Goal: Information Seeking & Learning: Learn about a topic

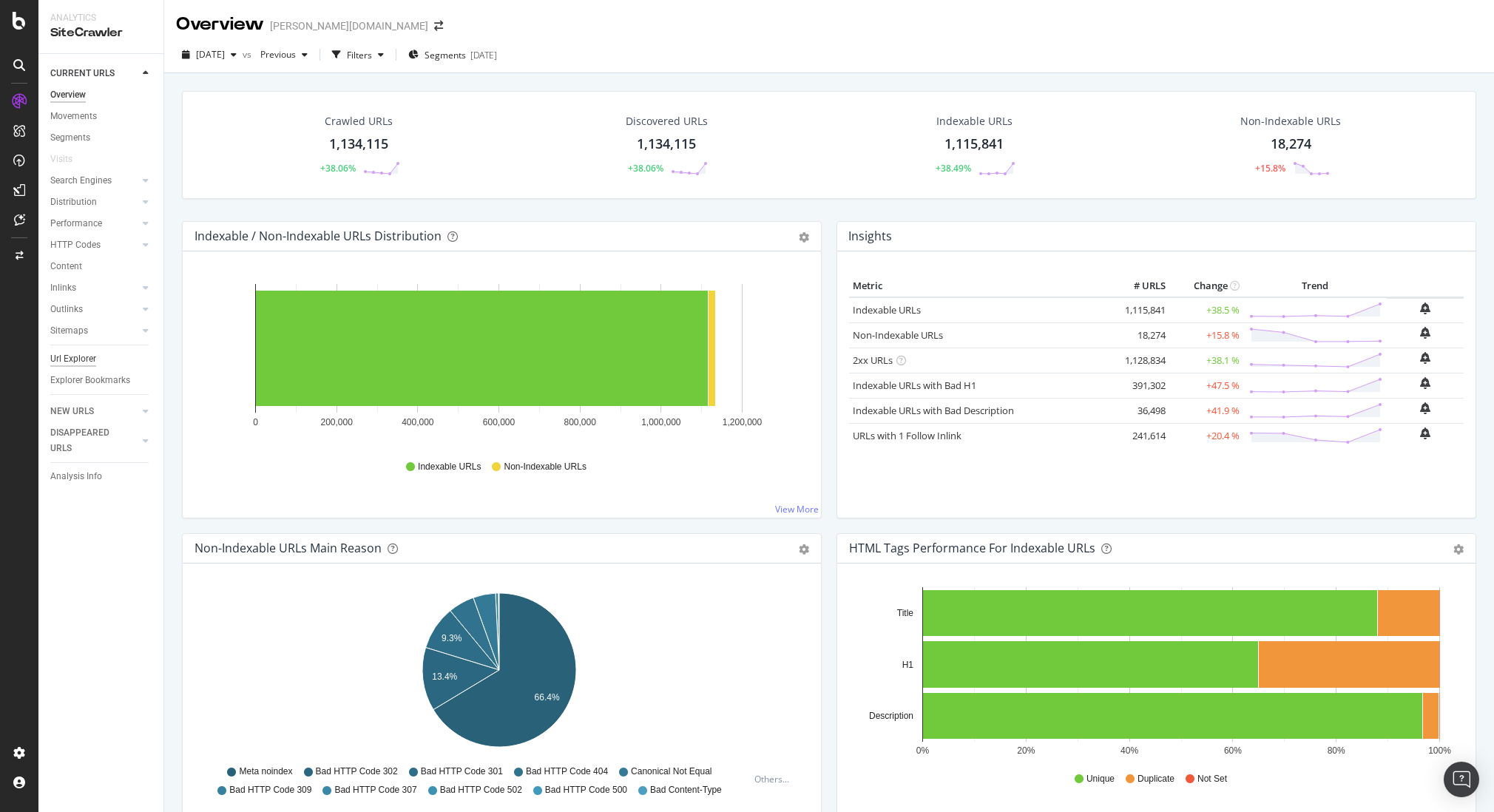
click at [68, 357] on div "Url Explorer" at bounding box center [73, 358] width 46 height 15
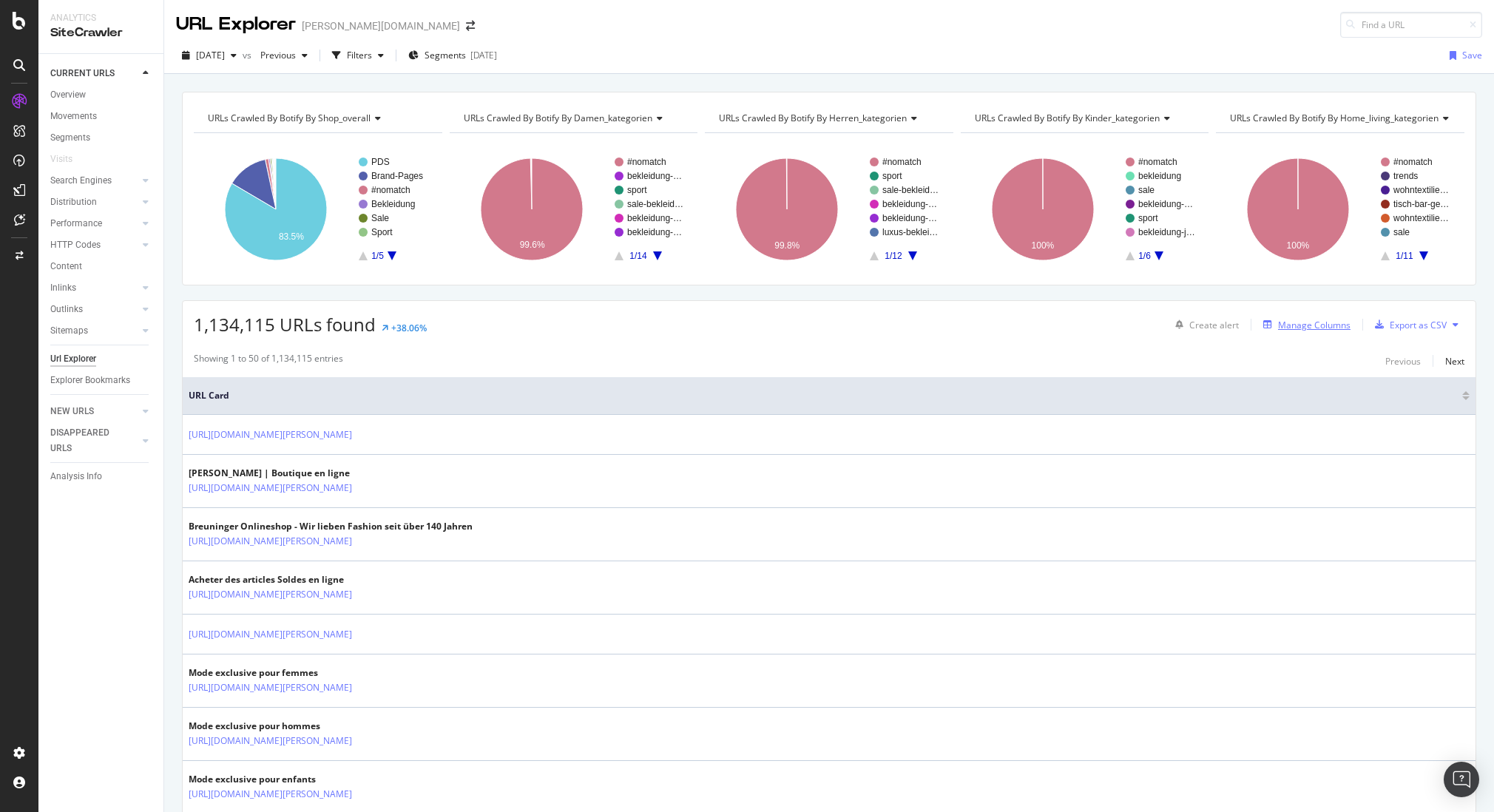
click at [1329, 326] on div "Manage Columns" at bounding box center [1314, 324] width 73 height 12
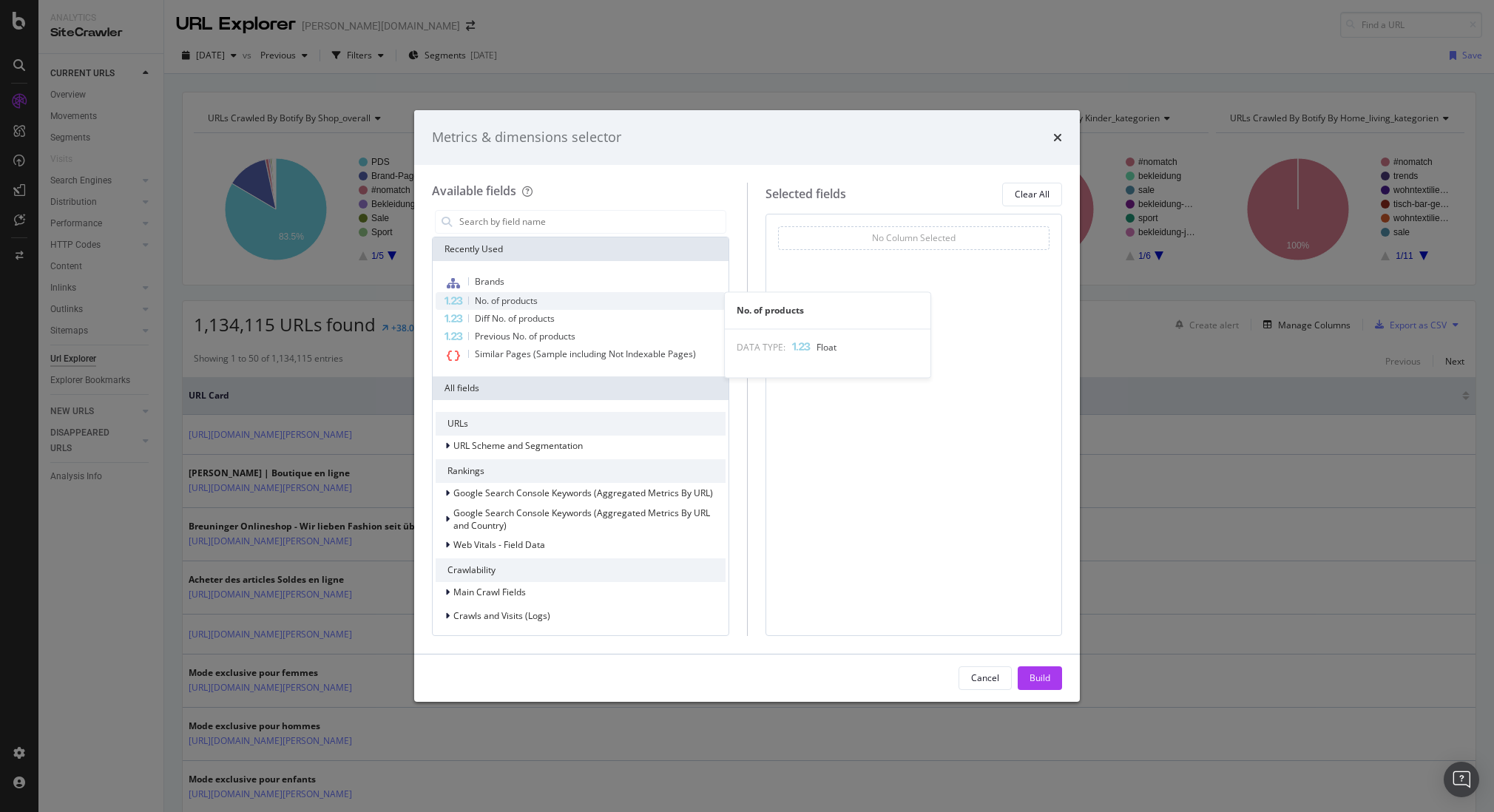
click at [511, 303] on span "No. of products" at bounding box center [506, 300] width 63 height 12
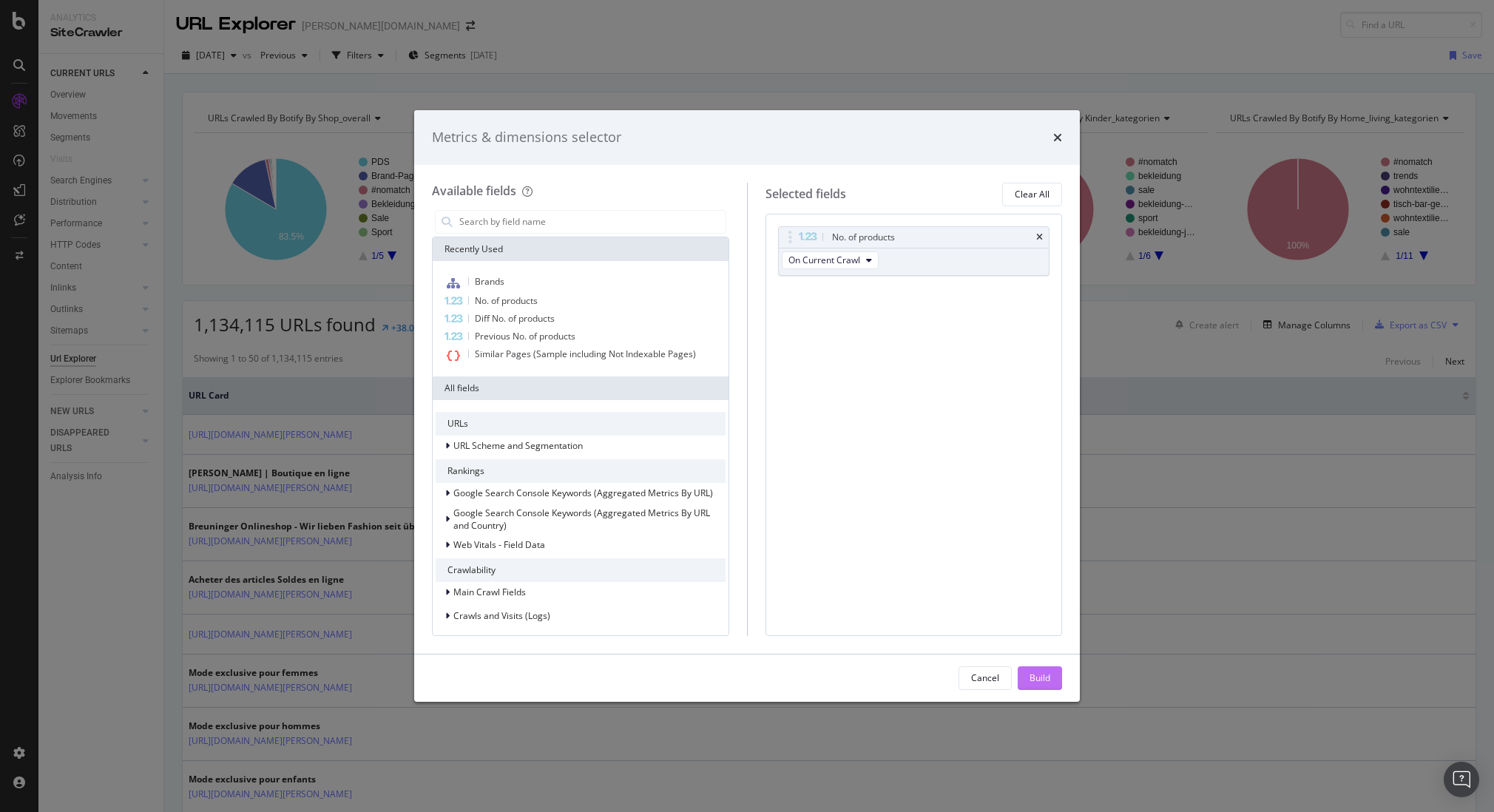
click at [1046, 673] on div "Build" at bounding box center [1039, 677] width 20 height 12
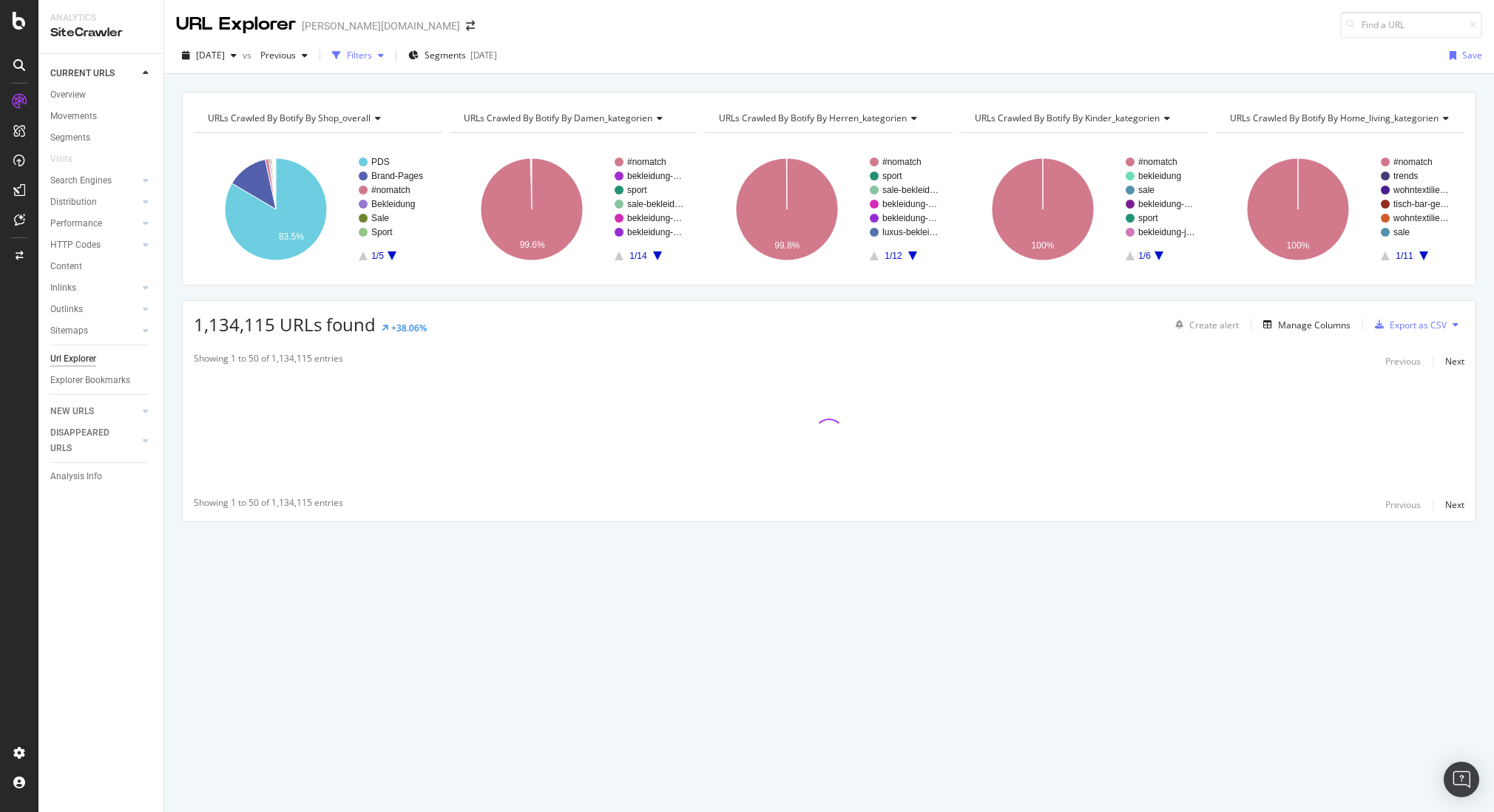
click at [372, 55] on div "Filters" at bounding box center [359, 55] width 25 height 12
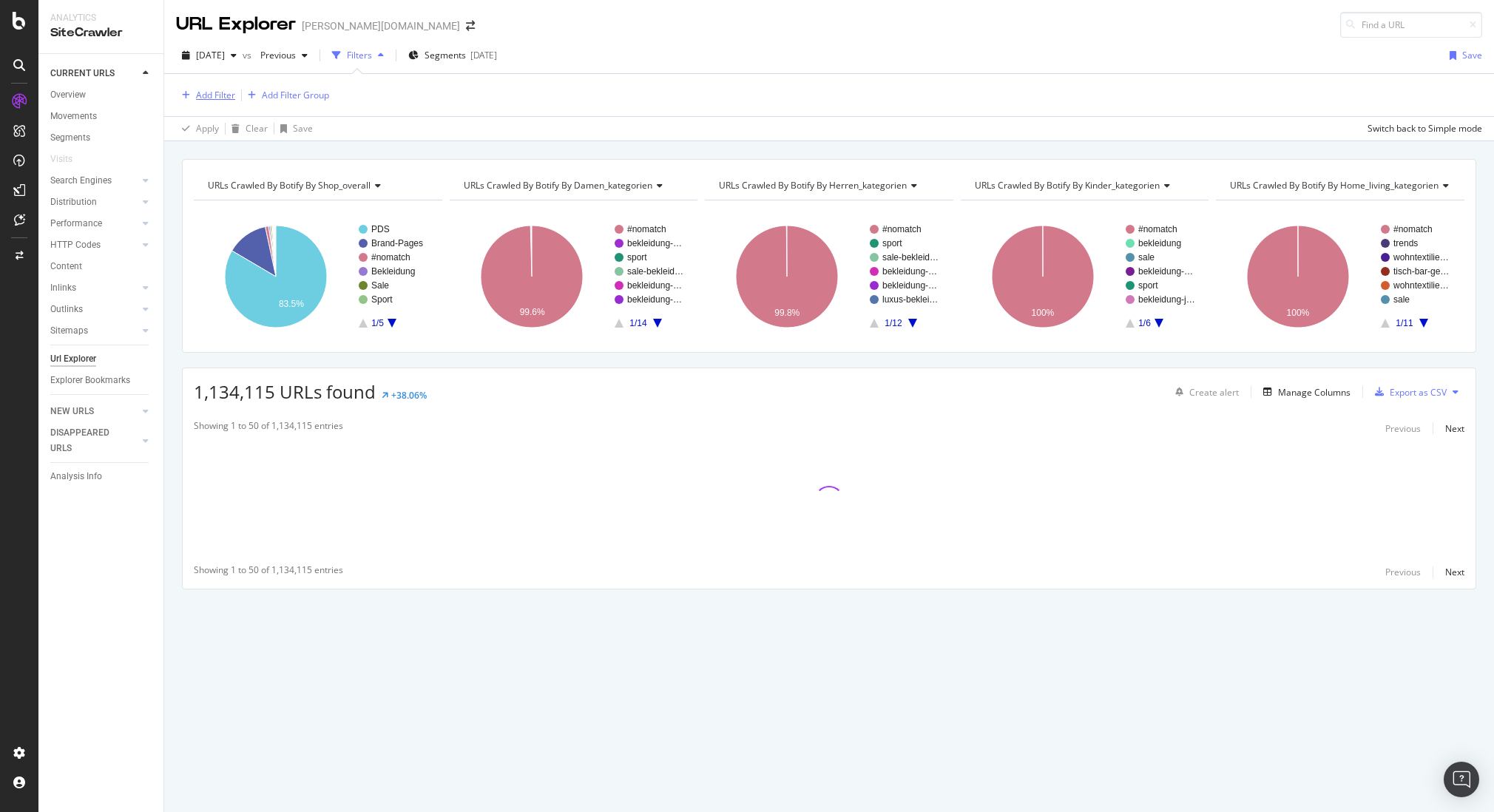
click at [219, 94] on div "Add Filter" at bounding box center [216, 94] width 39 height 12
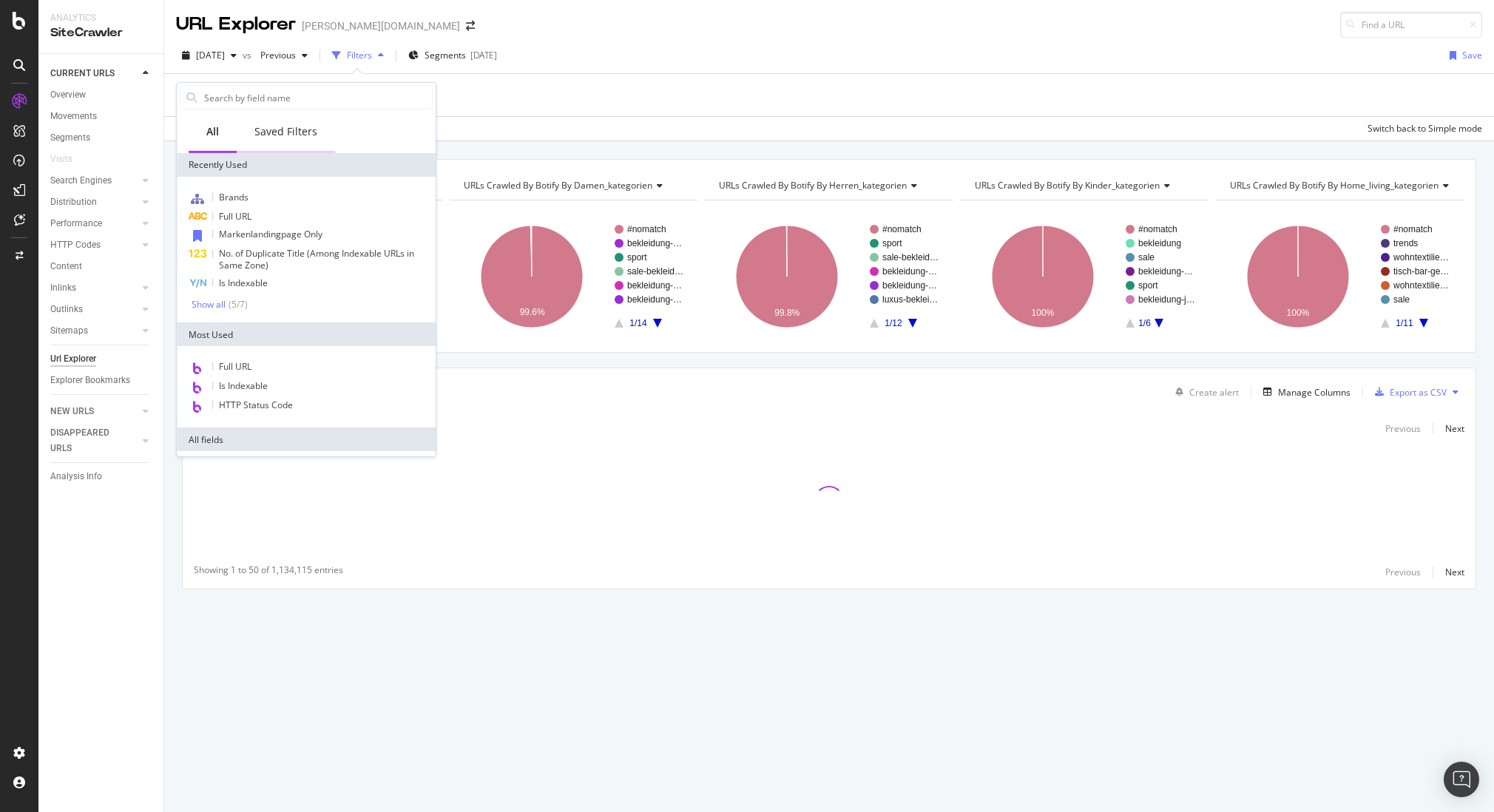
click at [286, 125] on div "Saved Filters" at bounding box center [285, 132] width 63 height 15
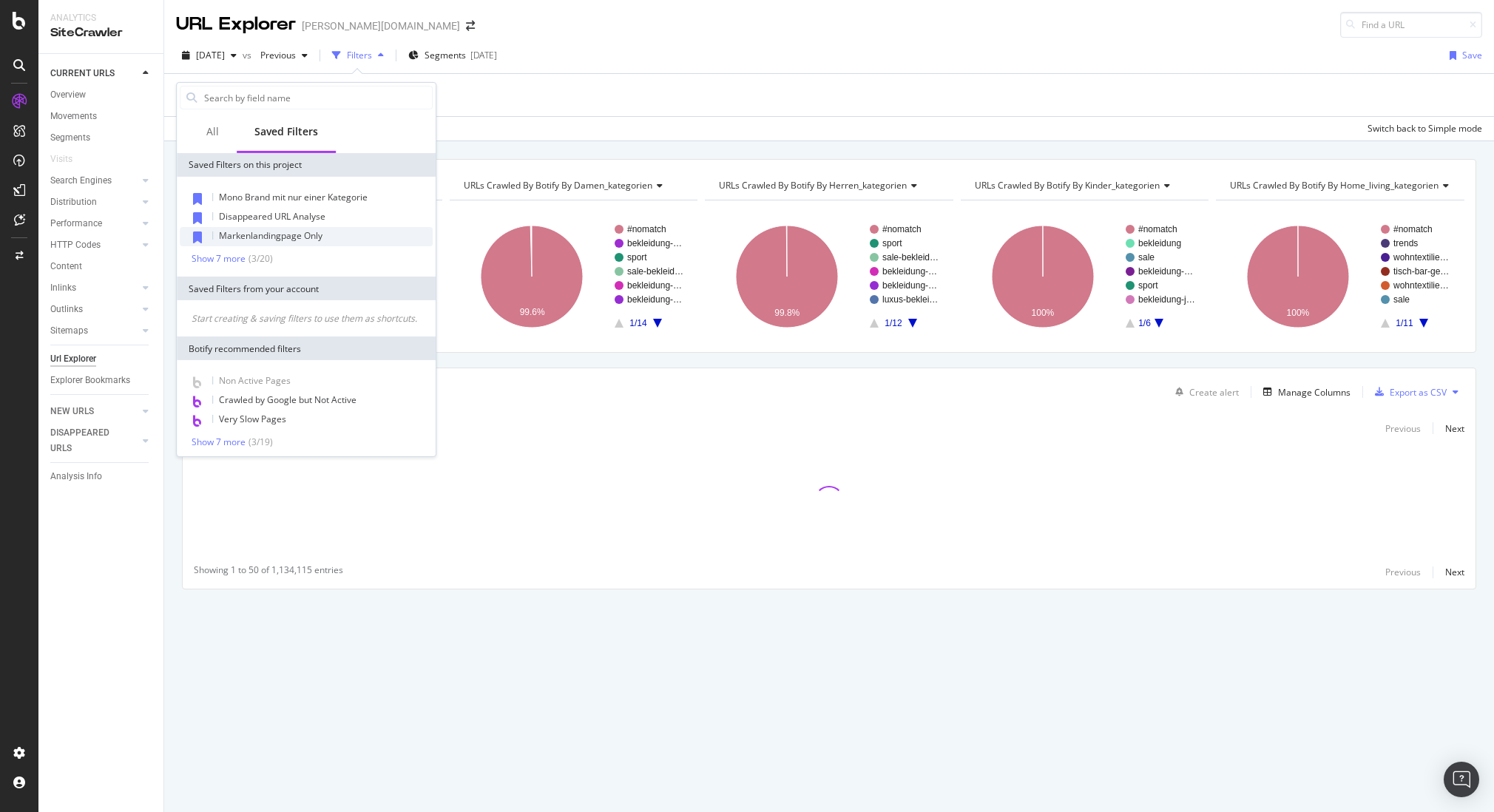
click at [267, 229] on span "Markenlandingpage Only" at bounding box center [270, 235] width 103 height 12
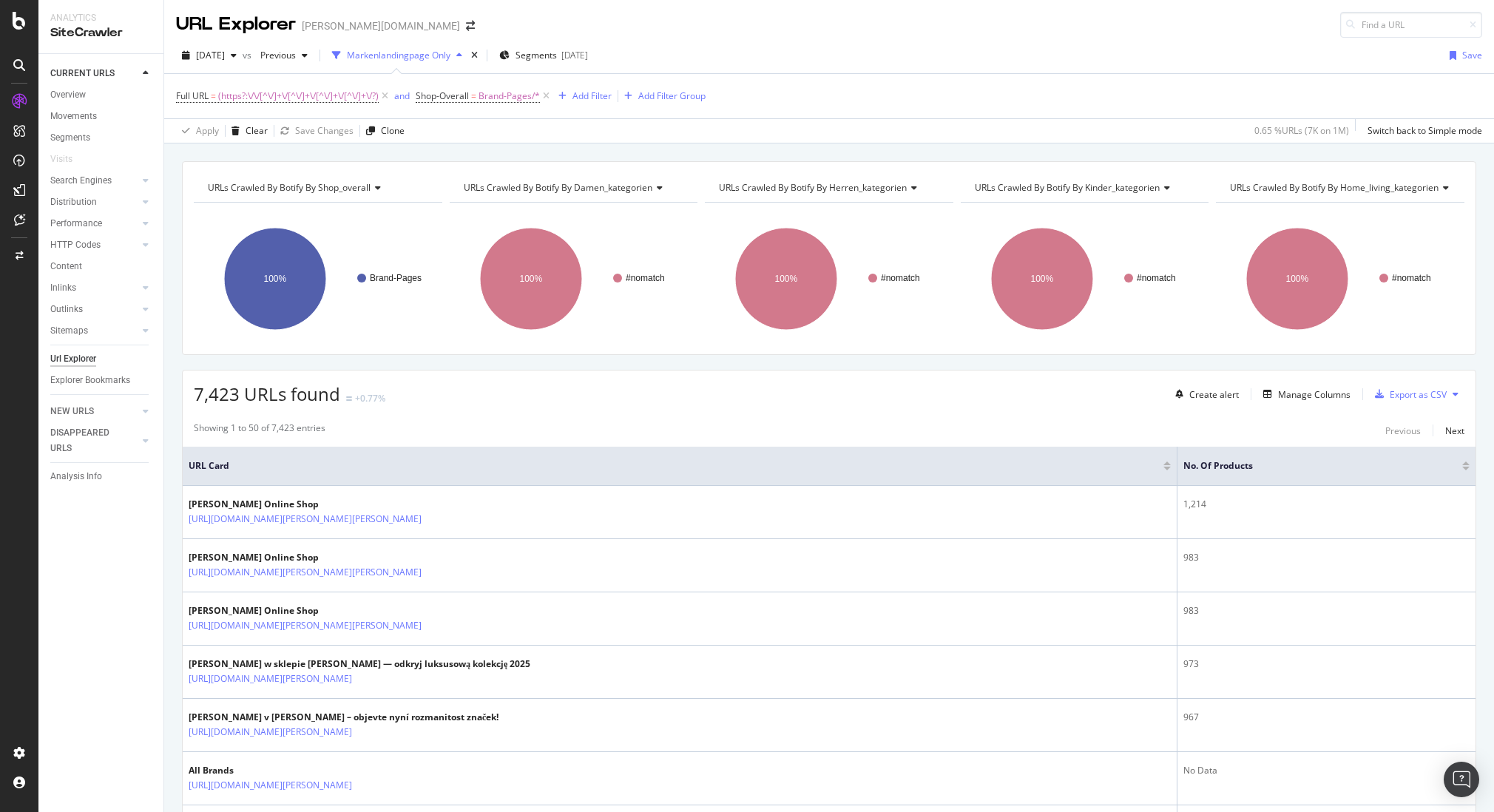
click at [555, 168] on div "URLs Crawled By Botify By shop_overall Chart (by Value) Table Expand Export as …" at bounding box center [828, 258] width 1294 height 194
click at [552, 187] on span "URLs Crawled By Botify By damen_kategorien" at bounding box center [557, 187] width 188 height 12
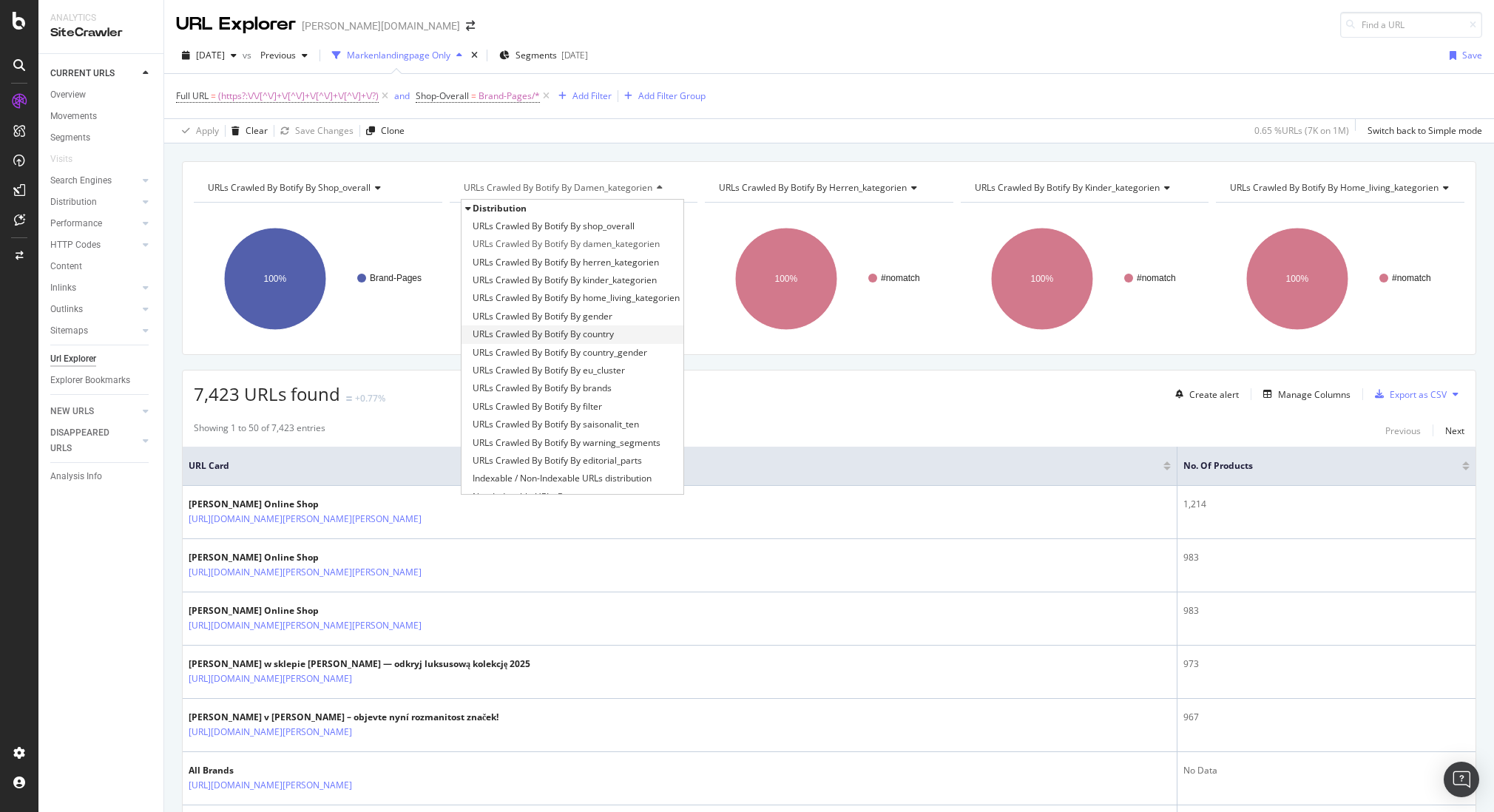
click at [595, 341] on span "URLs Crawled By Botify By country" at bounding box center [543, 334] width 141 height 15
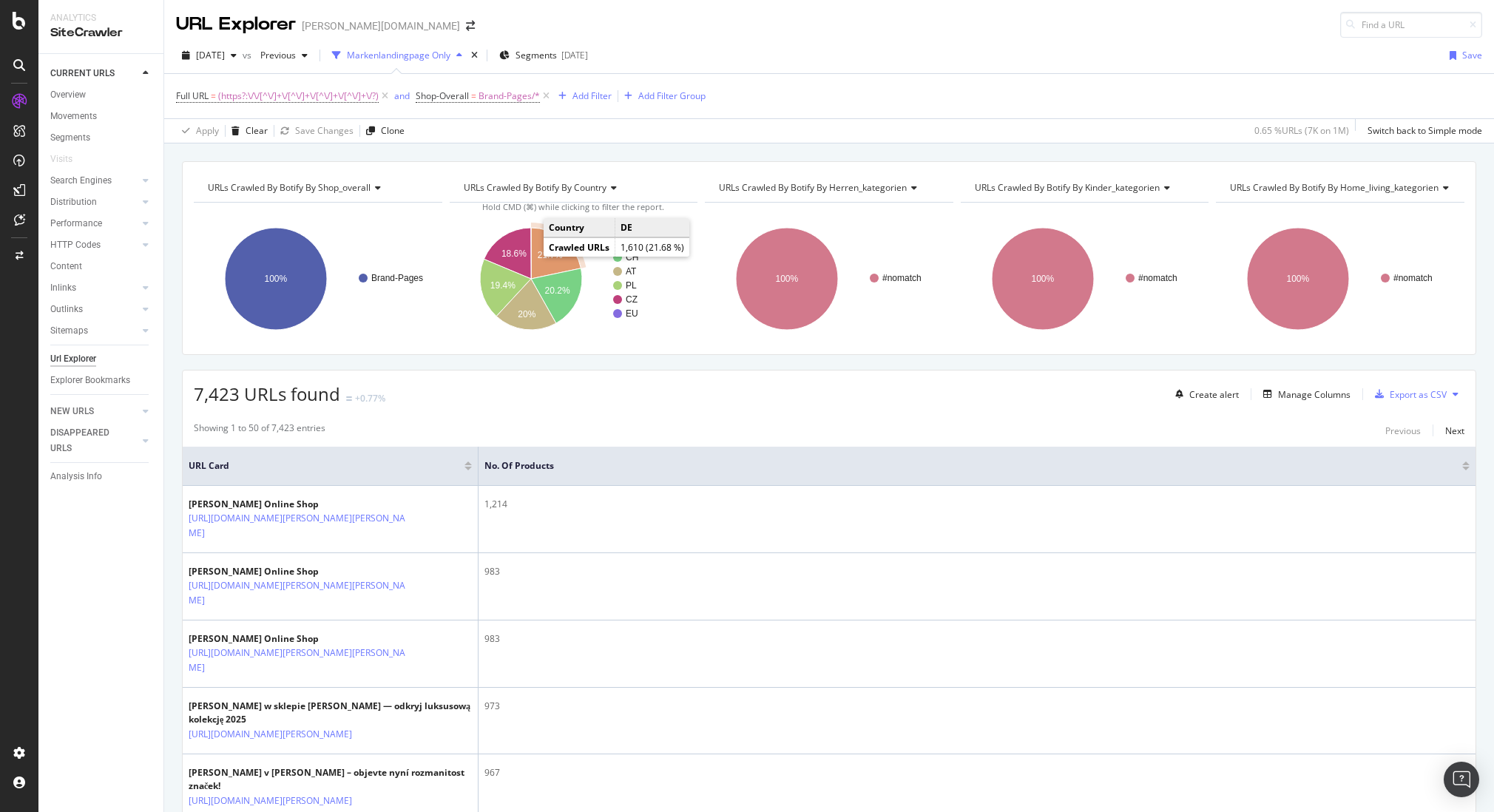
click at [538, 252] on text "21.7%" at bounding box center [549, 255] width 25 height 11
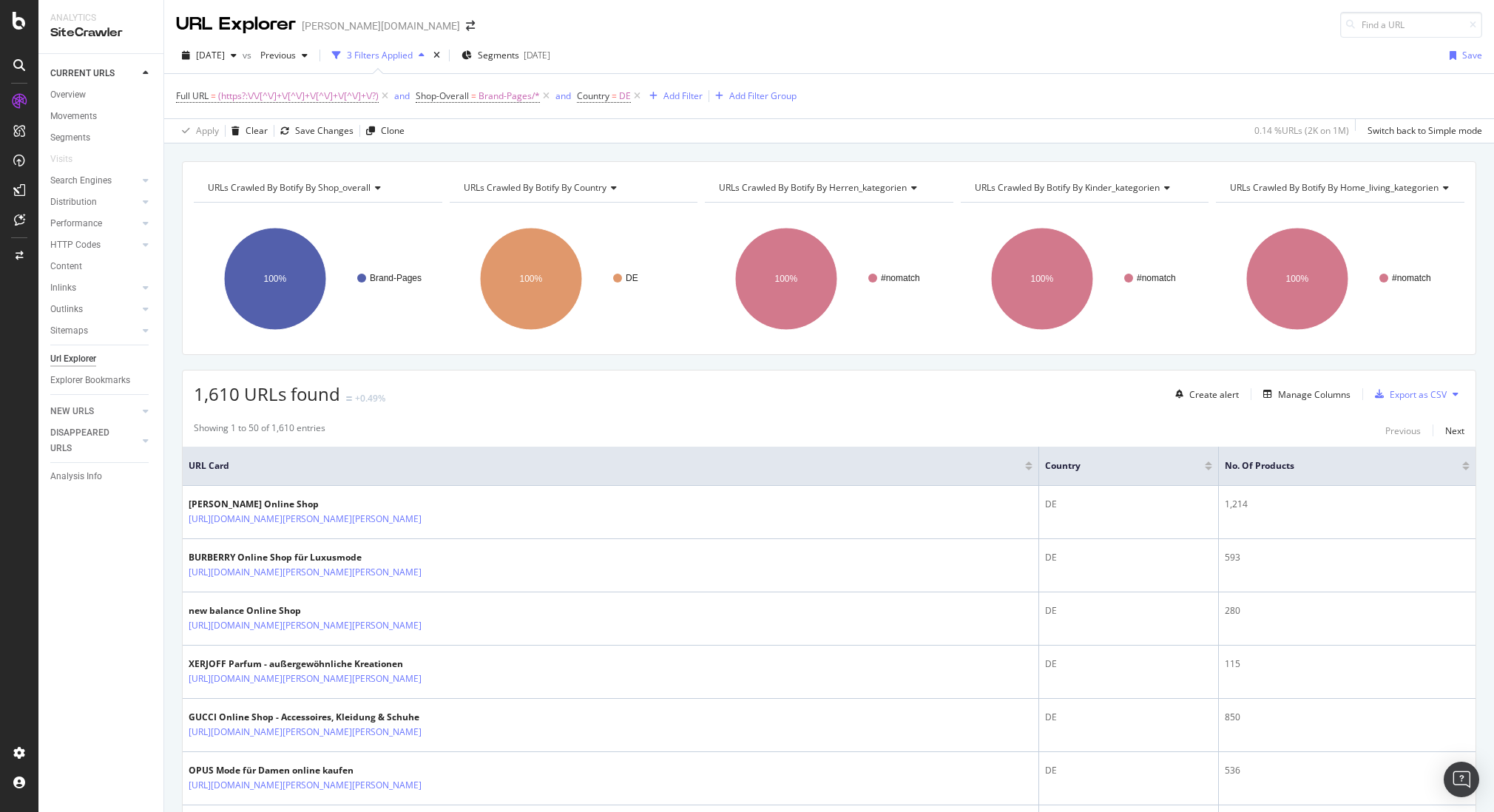
click at [1462, 469] on div at bounding box center [1465, 468] width 7 height 4
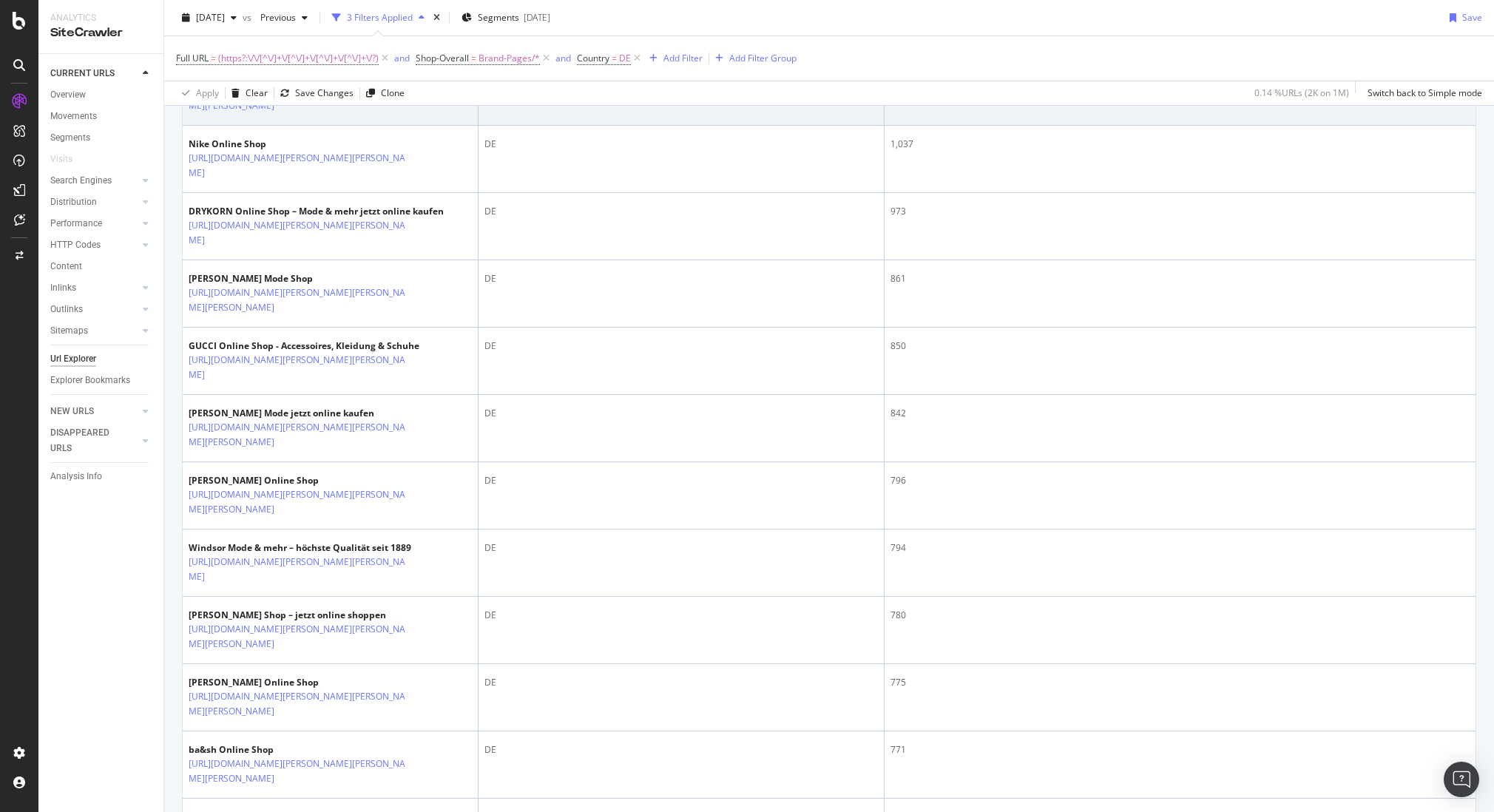
scroll to position [1463, 0]
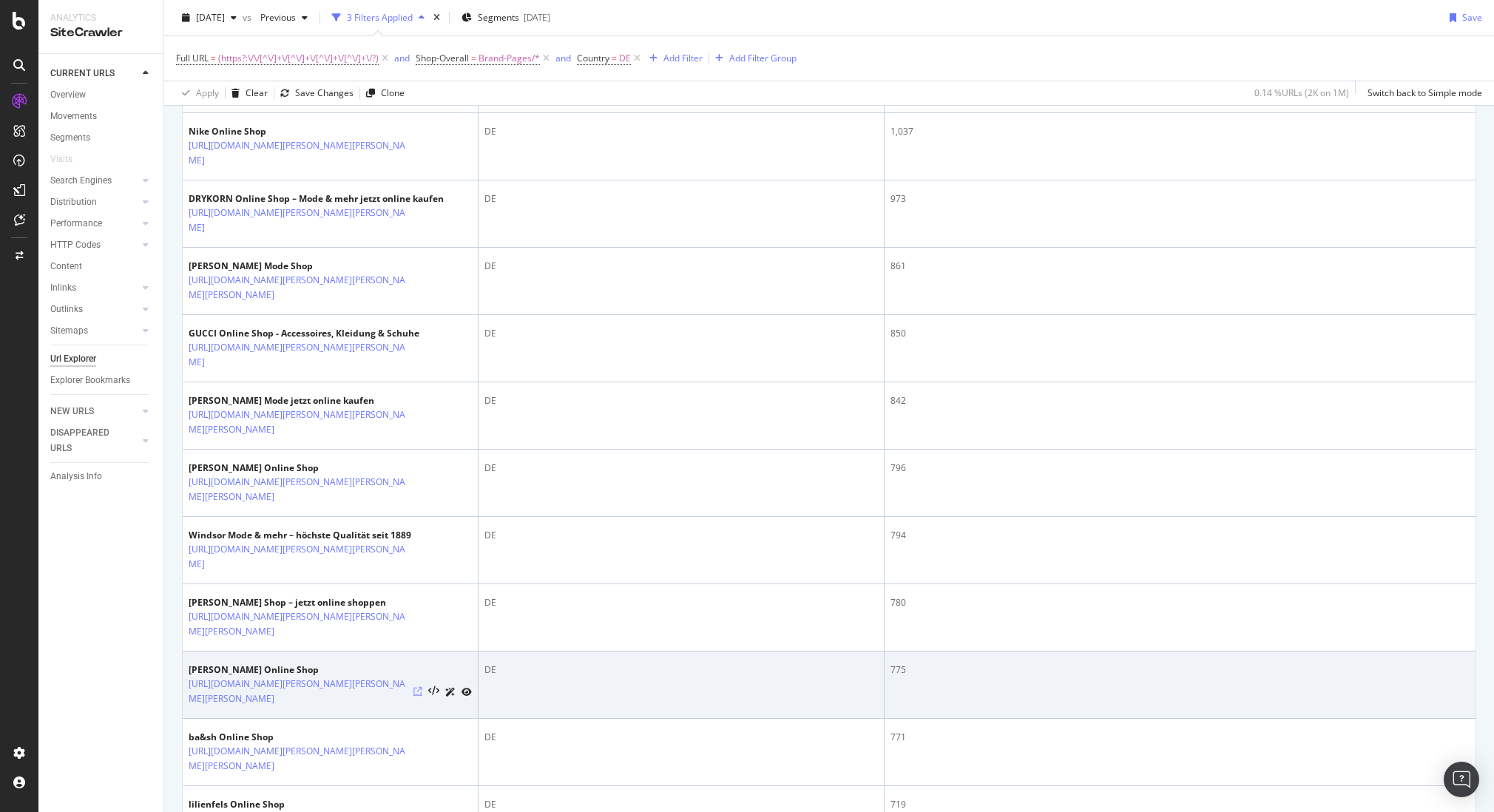
click at [413, 687] on icon at bounding box center [417, 691] width 9 height 9
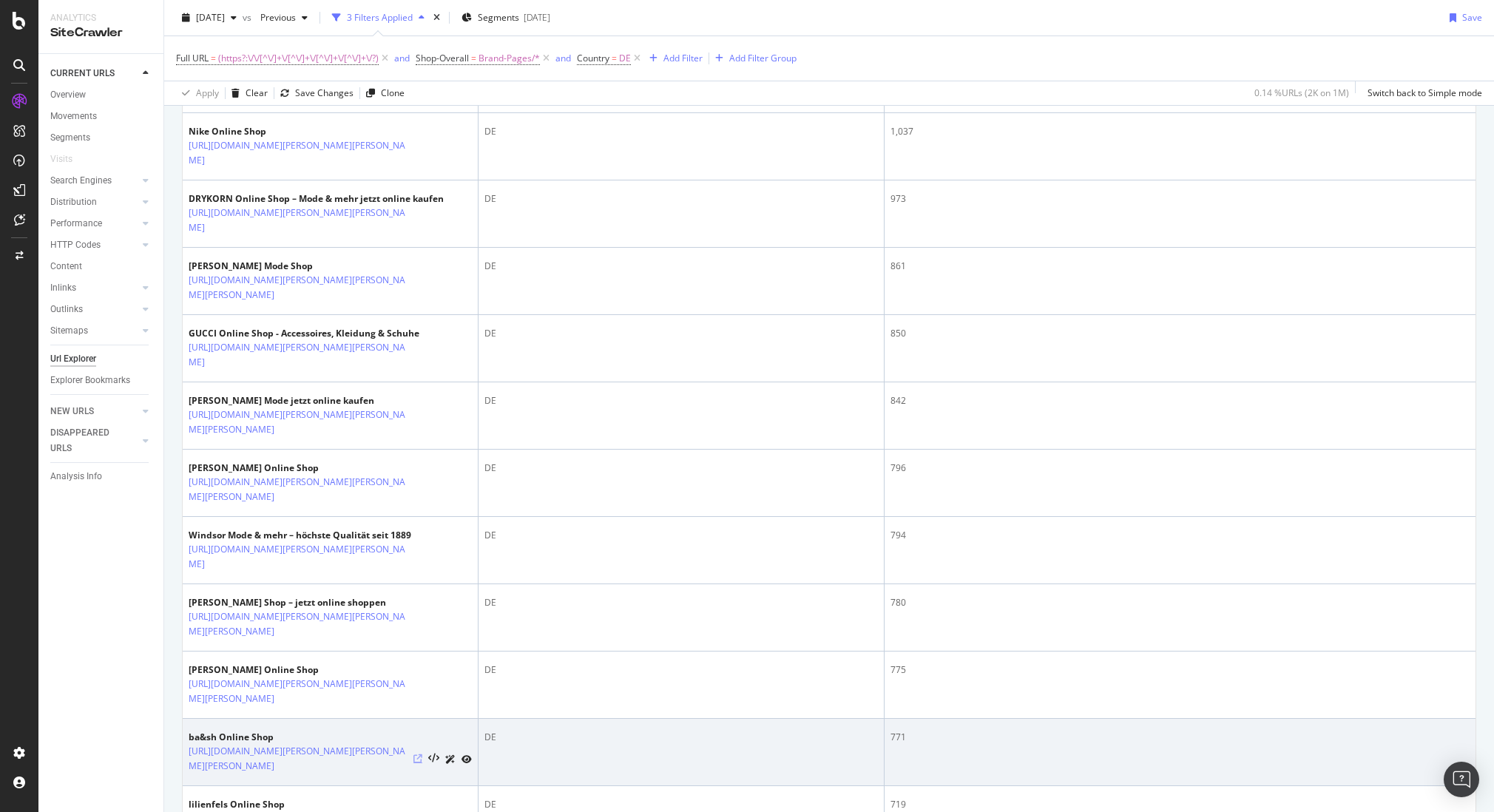
click at [413, 754] on icon at bounding box center [417, 758] width 9 height 9
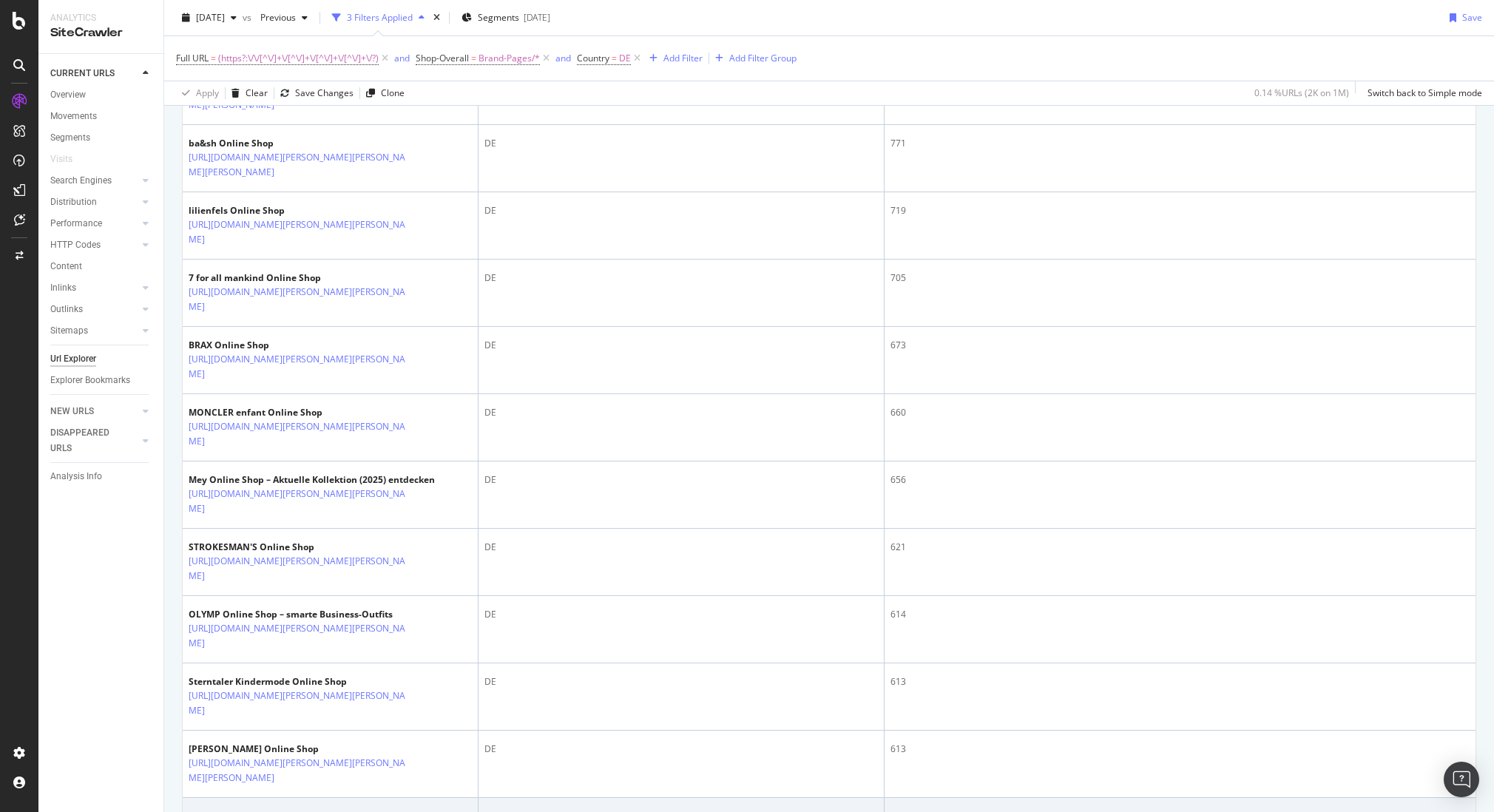
scroll to position [2083, 0]
